Goal: Task Accomplishment & Management: Use online tool/utility

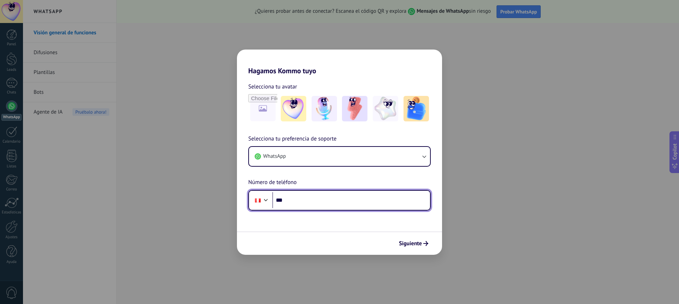
click at [300, 204] on input "***" at bounding box center [351, 200] width 158 height 16
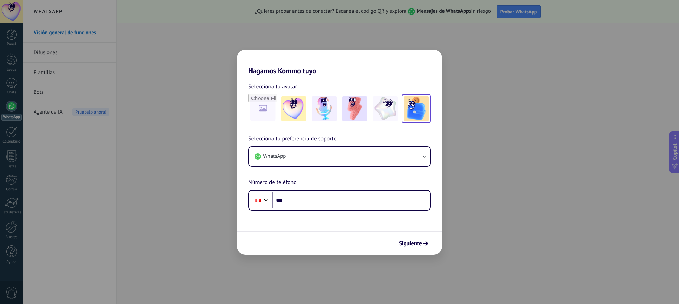
click at [407, 116] on img at bounding box center [415, 108] width 25 height 25
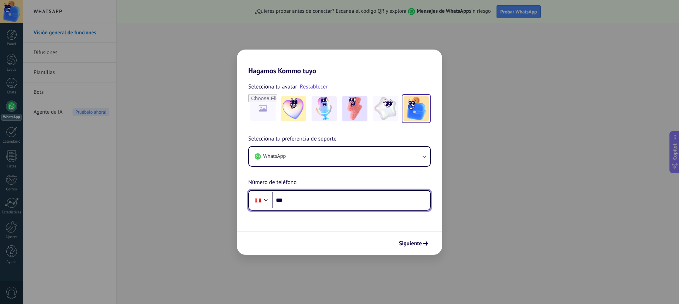
click at [303, 198] on input "***" at bounding box center [351, 200] width 158 height 16
type input "**********"
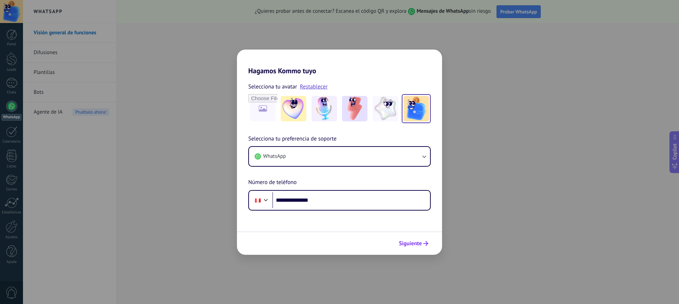
click at [411, 244] on span "Siguiente" at bounding box center [410, 243] width 23 height 5
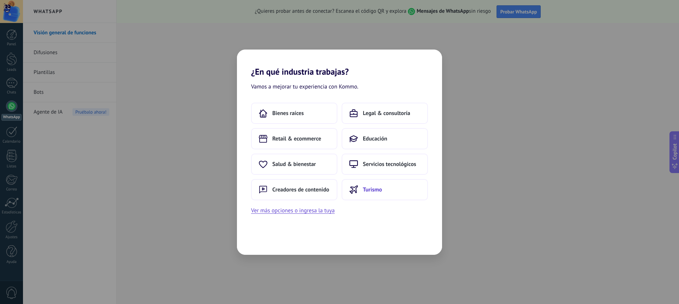
click at [369, 193] on span "Turismo" at bounding box center [372, 189] width 19 height 7
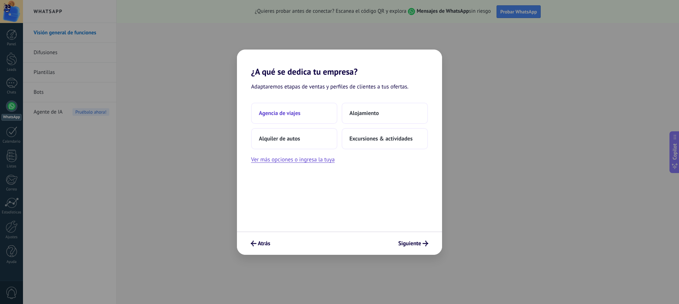
click at [300, 116] on span "Agencia de viajes" at bounding box center [280, 113] width 42 height 7
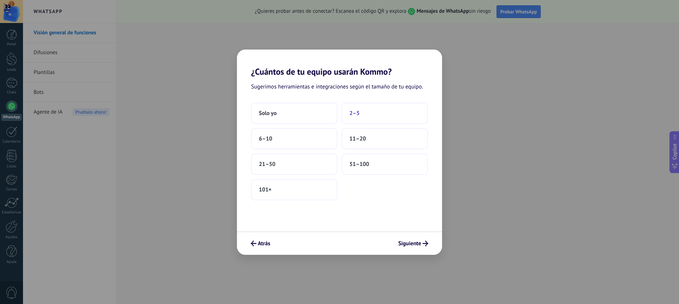
click at [365, 114] on button "2–5" at bounding box center [385, 113] width 86 height 21
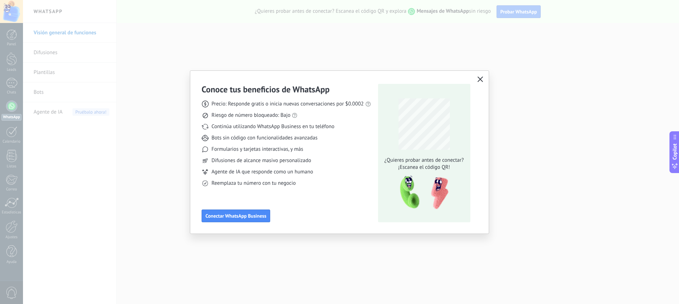
click at [479, 78] on icon "button" at bounding box center [480, 79] width 6 height 6
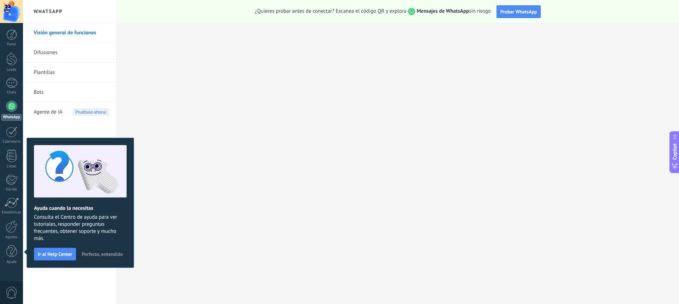
click at [63, 36] on link "Visión general de funciones" at bounding box center [72, 33] width 76 height 20
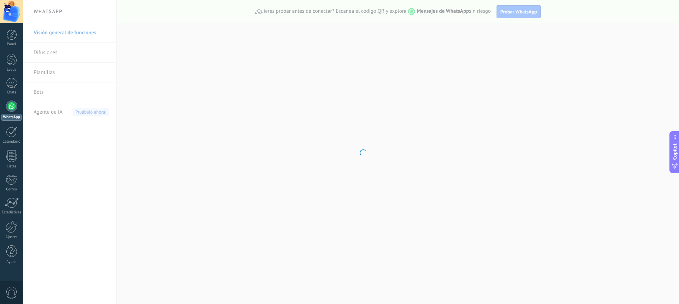
click at [46, 57] on body ".abecls-1,.abecls-2{fill-rule:evenodd}.abecls-2{fill:#fff} .abhcls-1{fill:none}…" at bounding box center [339, 152] width 679 height 304
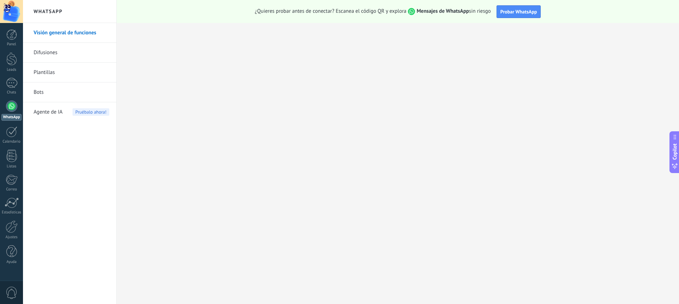
click at [45, 54] on link "Difusiones" at bounding box center [72, 53] width 76 height 20
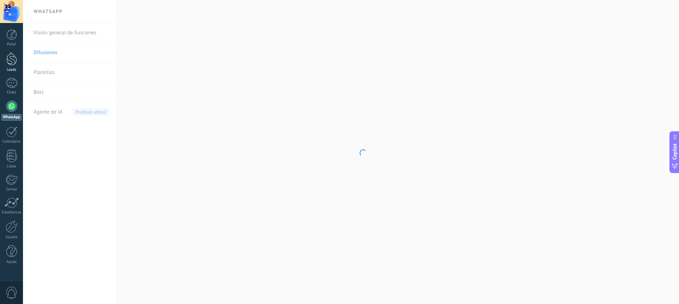
click at [11, 59] on div at bounding box center [11, 58] width 11 height 13
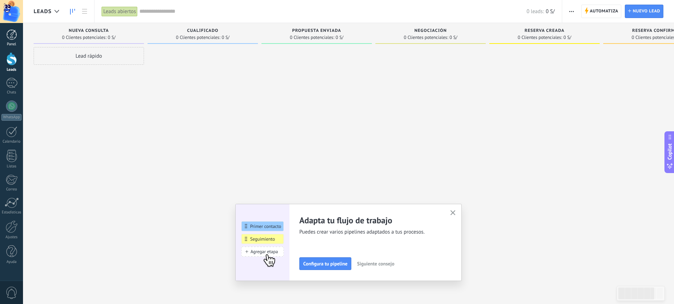
click at [9, 38] on div at bounding box center [11, 34] width 11 height 11
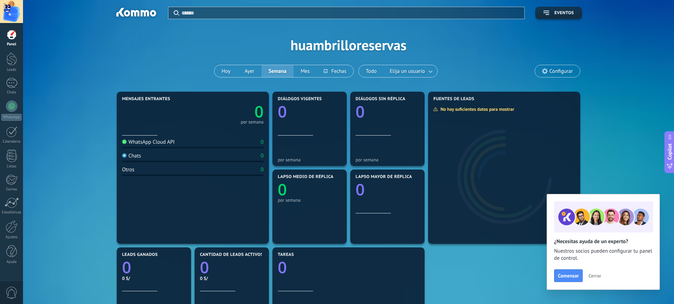
click at [9, 5] on div at bounding box center [11, 11] width 23 height 23
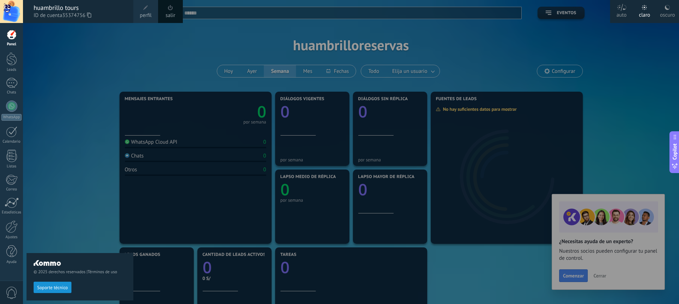
click at [12, 35] on div at bounding box center [11, 34] width 11 height 11
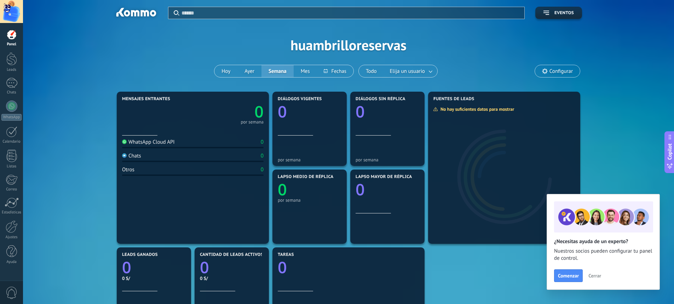
click at [14, 11] on div at bounding box center [11, 11] width 23 height 23
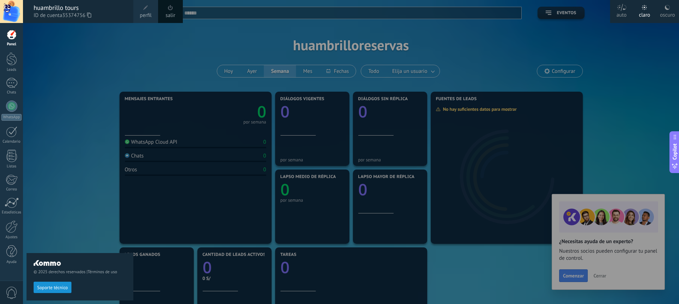
drag, startPoint x: 64, startPoint y: 16, endPoint x: 88, endPoint y: 15, distance: 23.7
click at [88, 15] on span "35374756" at bounding box center [76, 16] width 29 height 8
click at [91, 16] on icon at bounding box center [89, 14] width 4 height 5
click at [11, 65] on div at bounding box center [11, 58] width 11 height 13
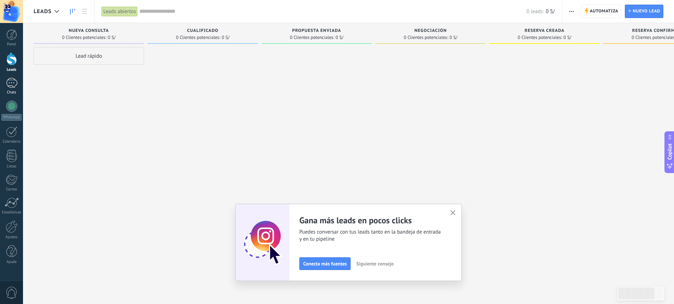
click at [9, 83] on div at bounding box center [11, 83] width 11 height 10
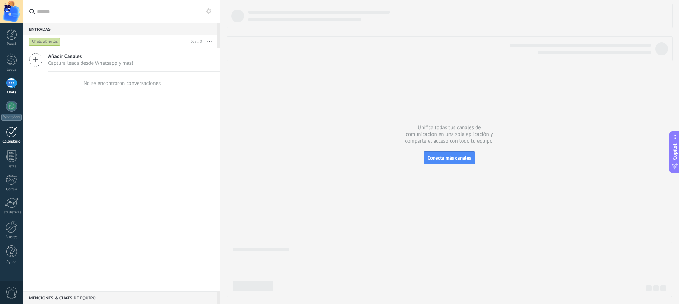
click at [14, 133] on div at bounding box center [11, 131] width 11 height 11
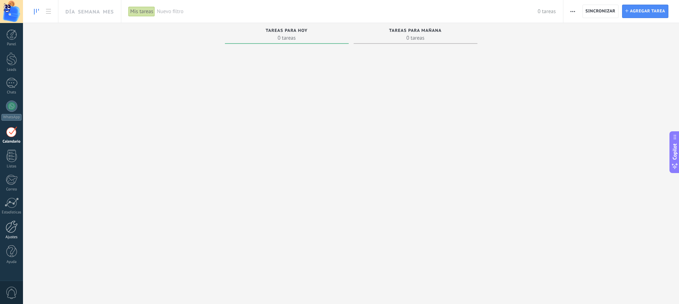
click at [10, 224] on div at bounding box center [12, 226] width 12 height 12
